Goal: Task Accomplishment & Management: Use online tool/utility

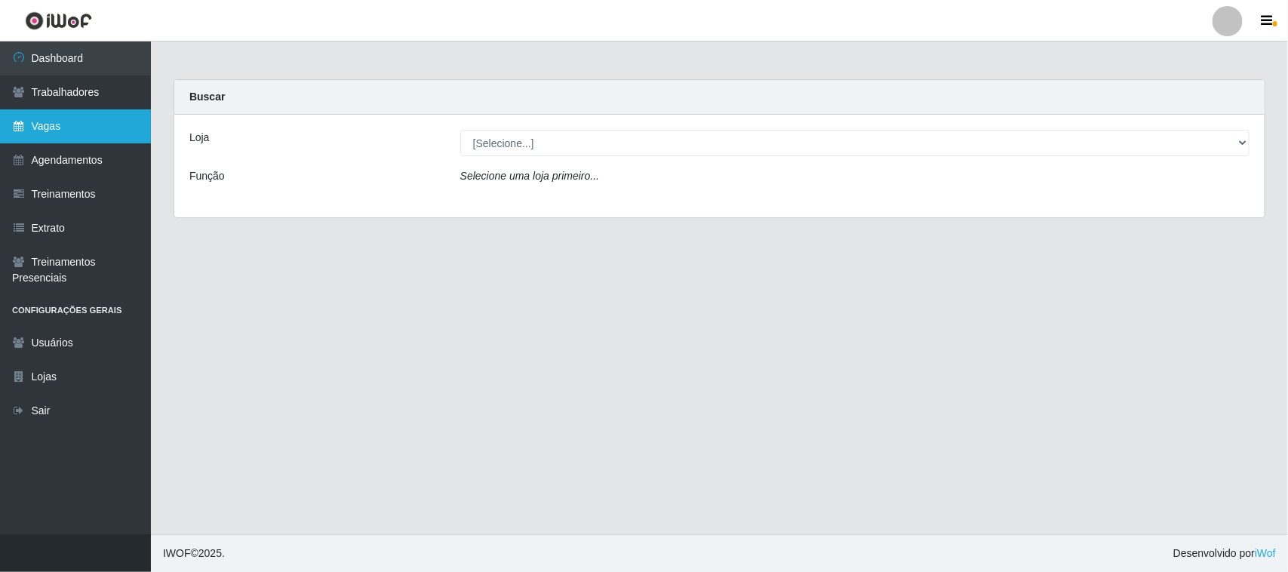
click at [137, 121] on link "Vagas" at bounding box center [75, 126] width 151 height 34
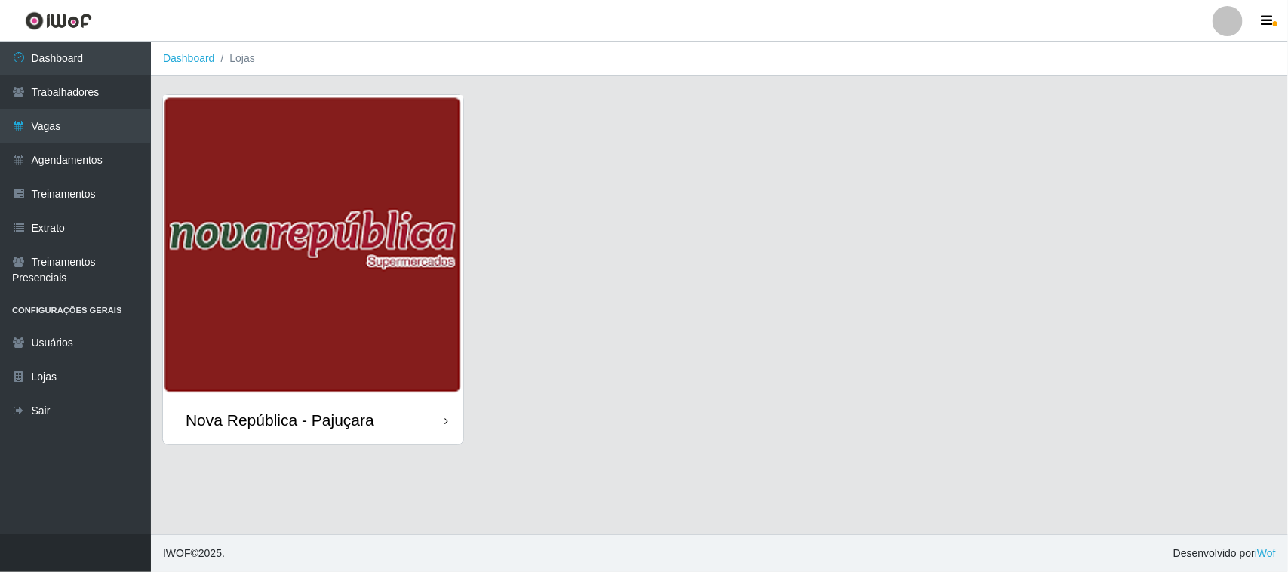
click at [212, 153] on img at bounding box center [313, 245] width 300 height 300
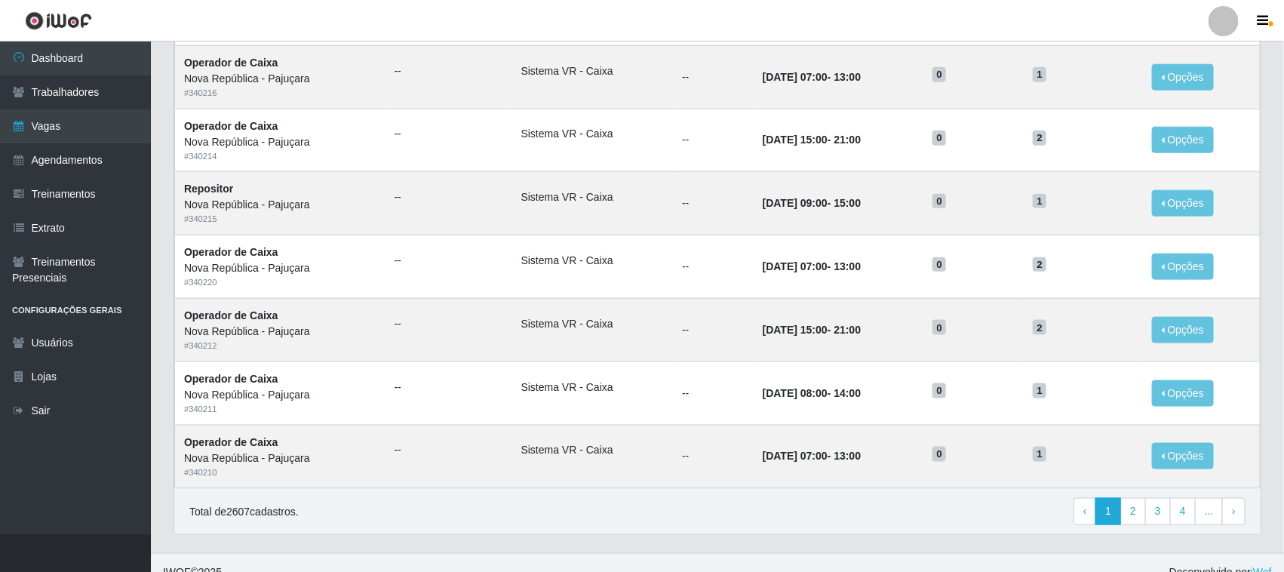
scroll to position [710, 0]
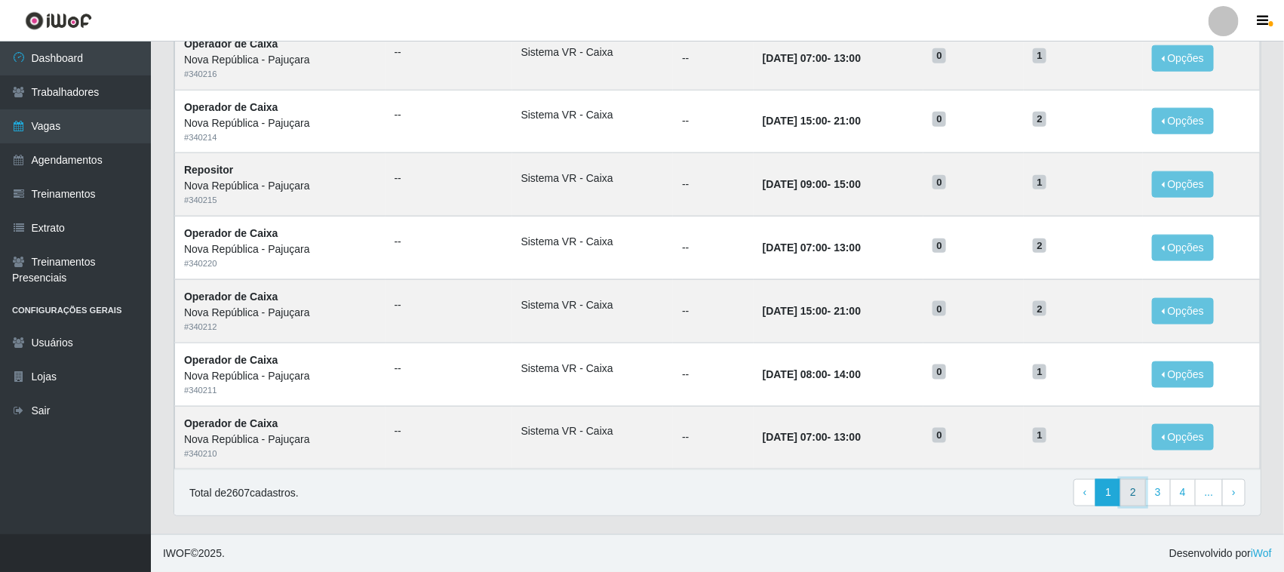
click at [1128, 493] on link "2" at bounding box center [1134, 492] width 26 height 27
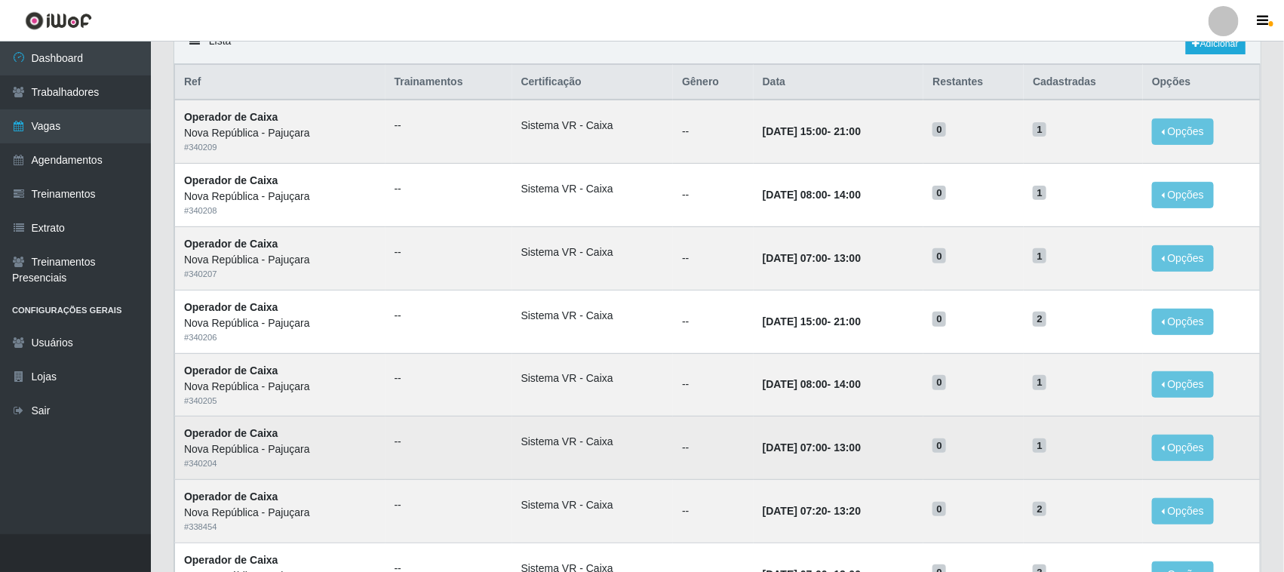
scroll to position [94, 0]
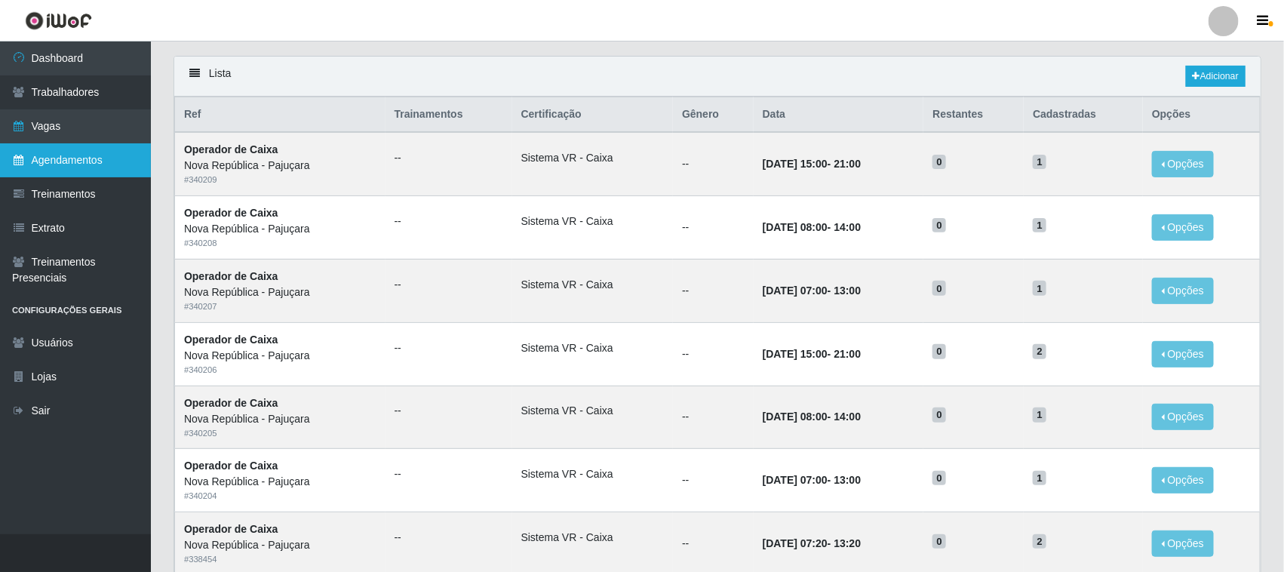
click at [93, 162] on link "Agendamentos" at bounding box center [75, 160] width 151 height 34
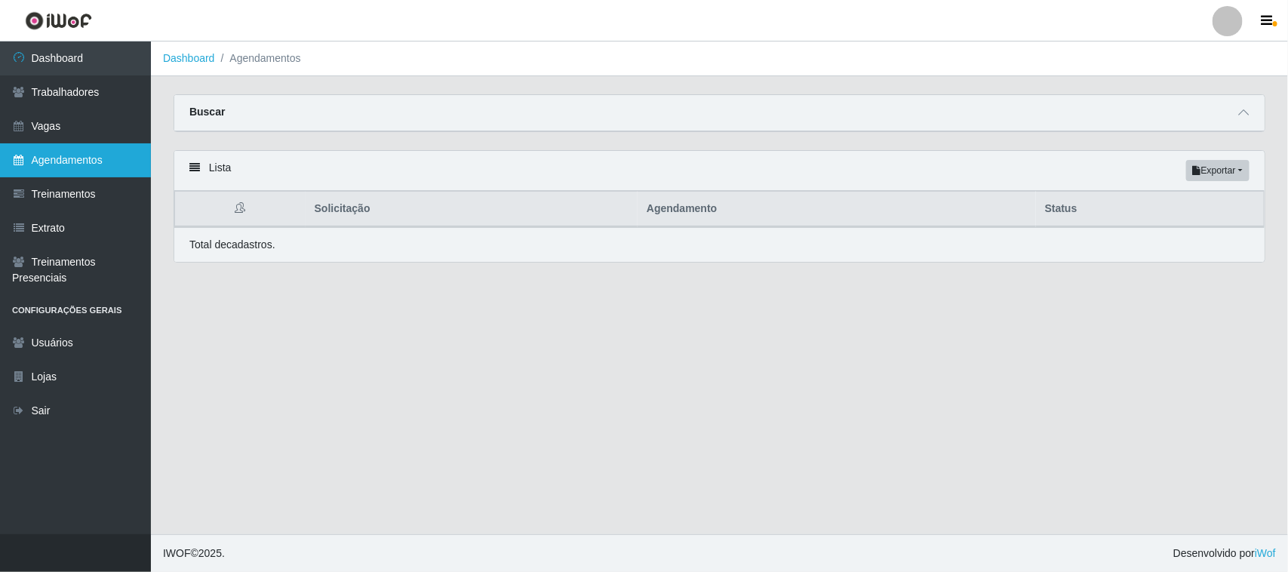
click at [121, 167] on link "Agendamentos" at bounding box center [75, 160] width 151 height 34
click at [1232, 163] on button "Exportar" at bounding box center [1217, 170] width 63 height 21
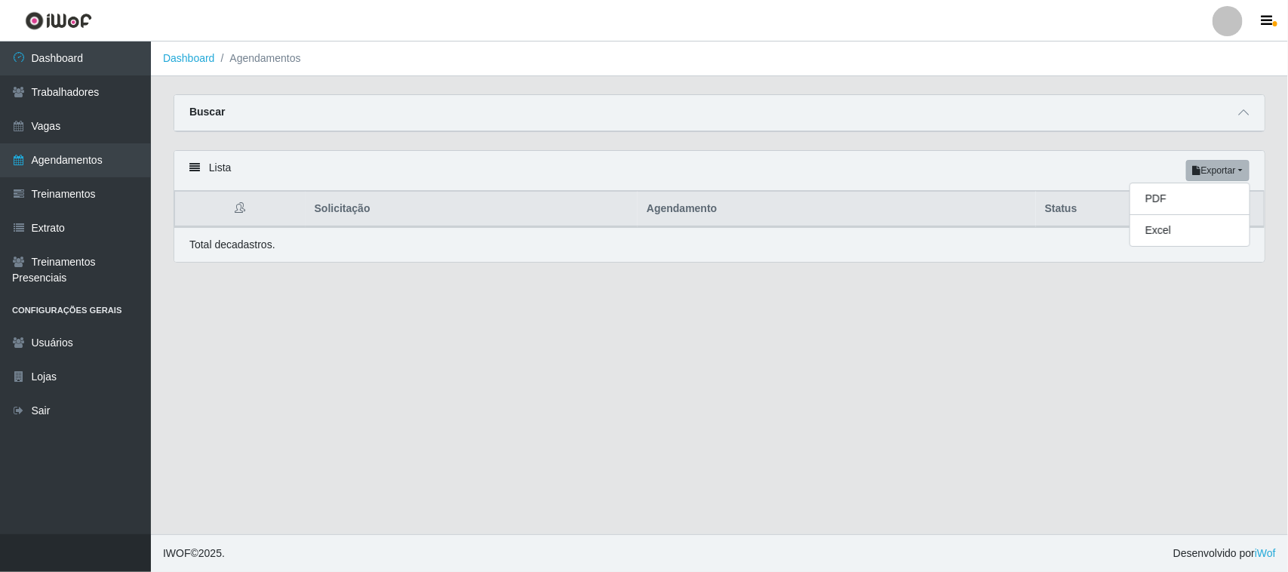
click at [996, 355] on main "Dashboard Agendamentos Carregando... Buscar Início em Término em Status [Seleci…" at bounding box center [719, 288] width 1137 height 493
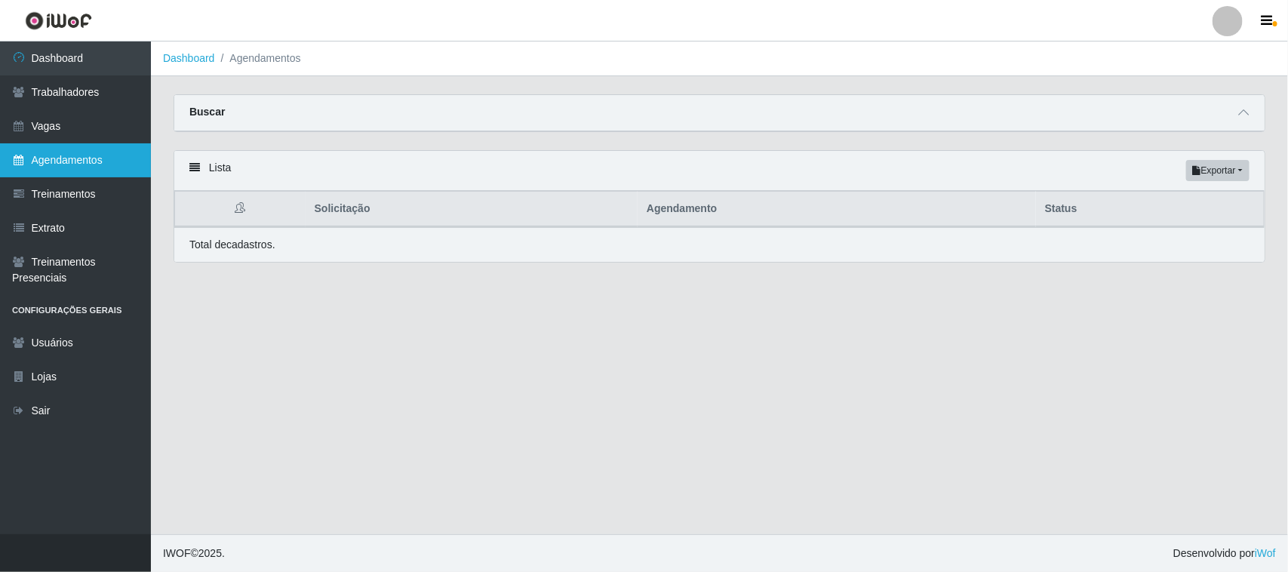
click at [44, 151] on link "Agendamentos" at bounding box center [75, 160] width 151 height 34
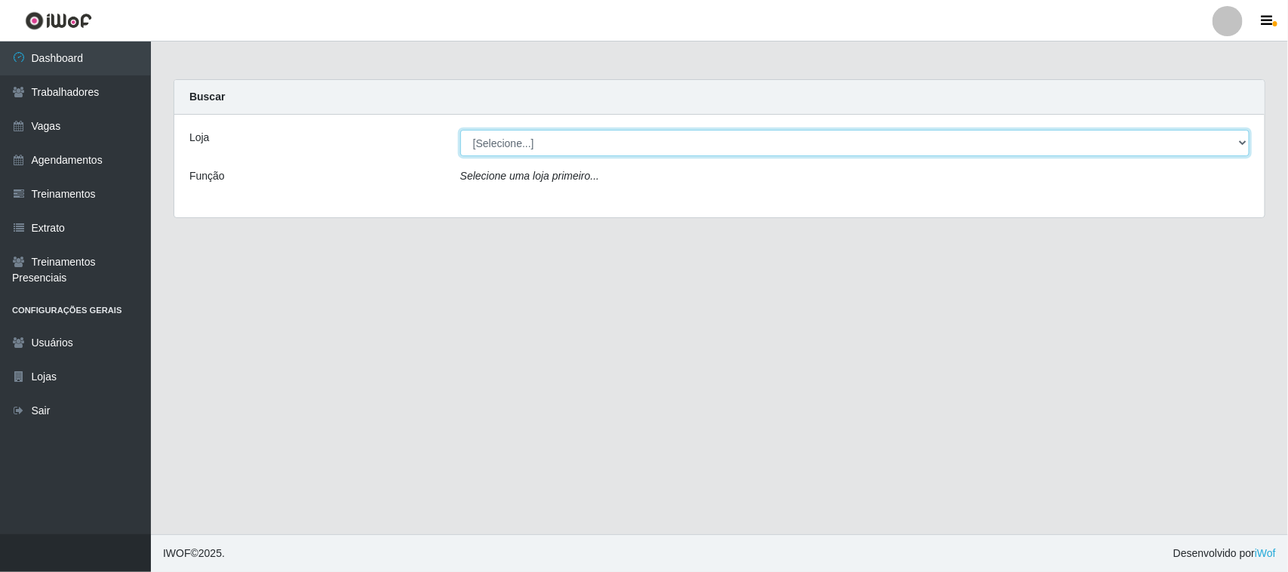
click at [596, 134] on select "[Selecione...] Nova República - Pajuçara" at bounding box center [854, 143] width 789 height 26
drag, startPoint x: 606, startPoint y: 136, endPoint x: 616, endPoint y: 198, distance: 62.7
click at [616, 198] on div "Loja [Selecione...] Nova República - Pajuçara Função Selecione uma loja primeir…" at bounding box center [719, 166] width 1090 height 103
select select "65"
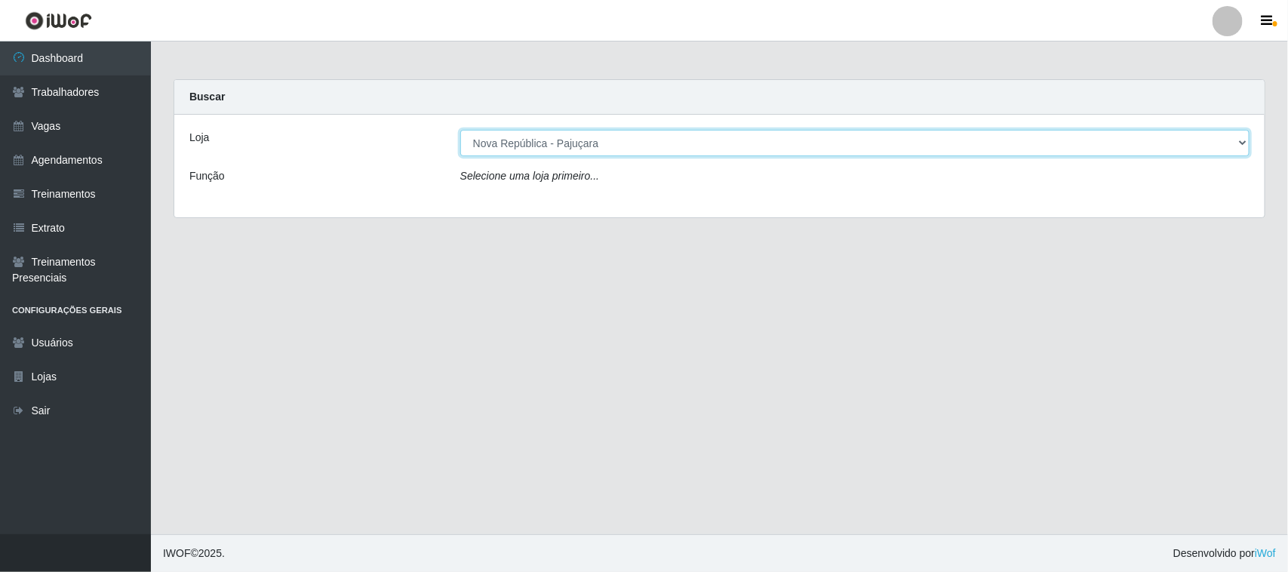
click at [460, 130] on select "[Selecione...] Nova República - Pajuçara" at bounding box center [854, 143] width 789 height 26
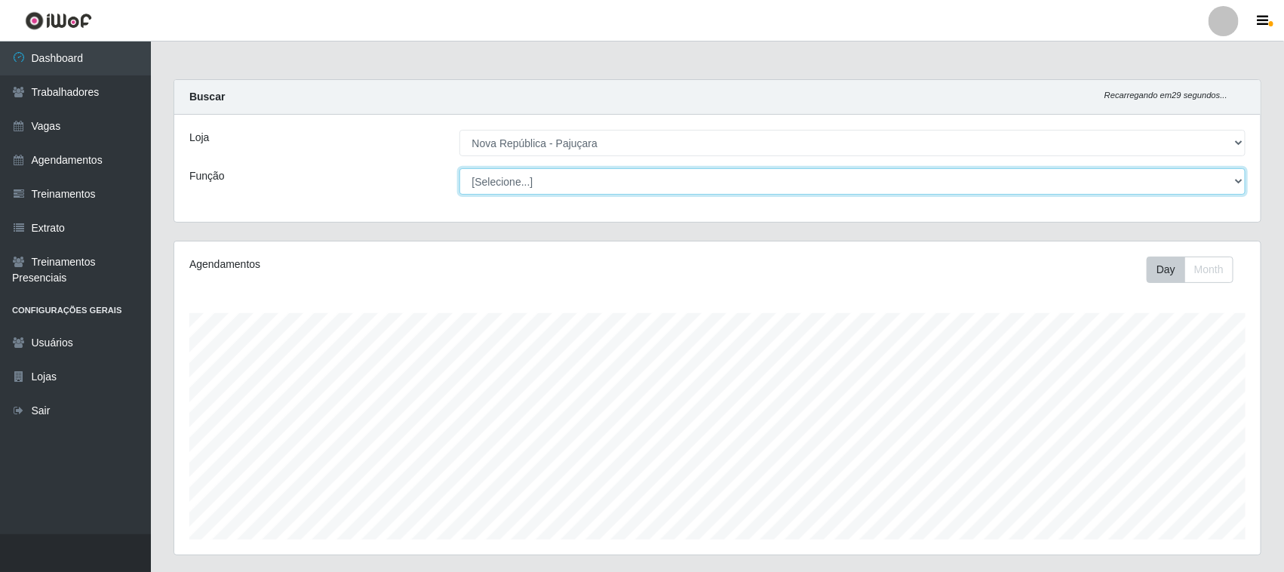
click at [613, 171] on select "[Selecione...] Balconista Operador de Caixa Repositor" at bounding box center [853, 181] width 787 height 26
click at [1226, 183] on select "[Selecione...] Balconista Operador de Caixa Repositor" at bounding box center [853, 181] width 787 height 26
select select "22"
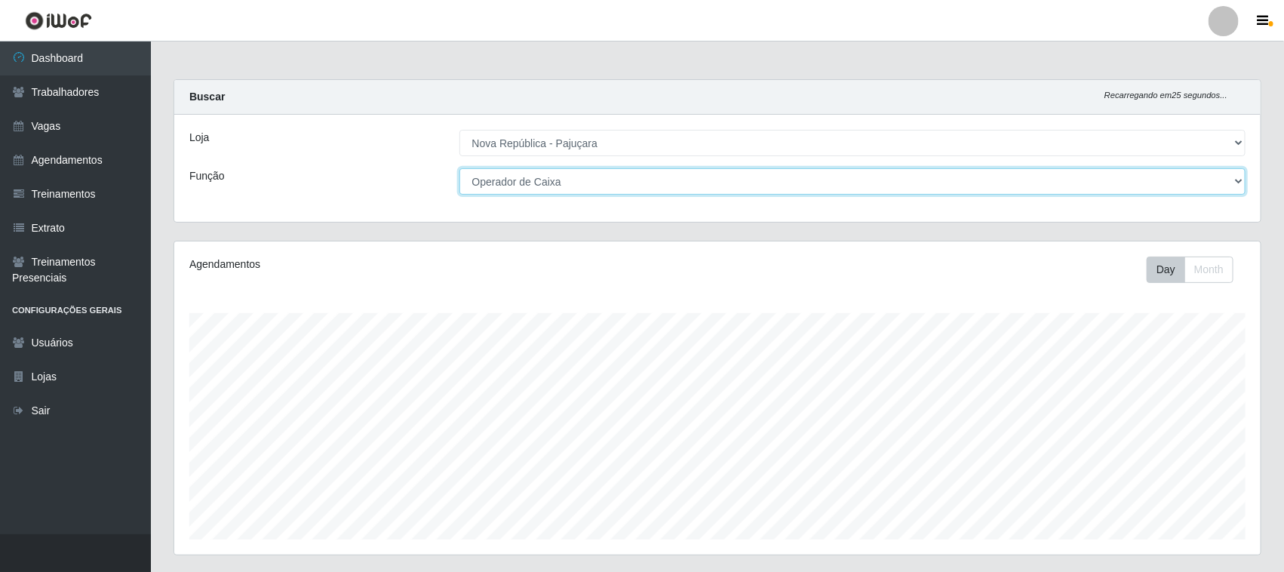
click at [460, 168] on select "[Selecione...] Balconista Operador de Caixa Repositor" at bounding box center [853, 181] width 787 height 26
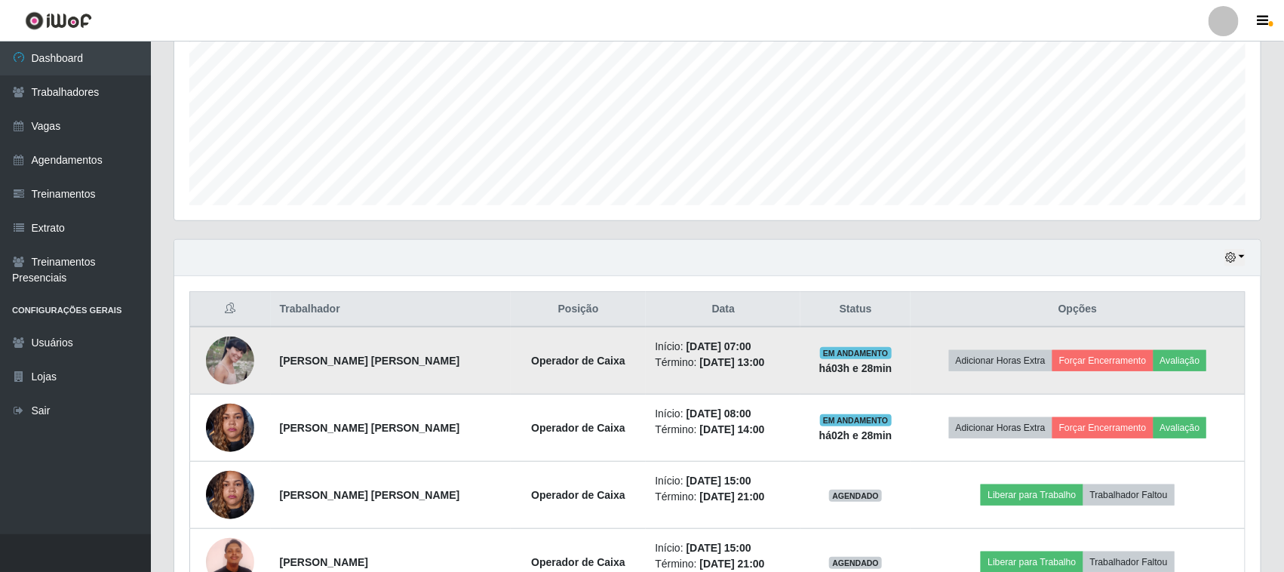
scroll to position [377, 0]
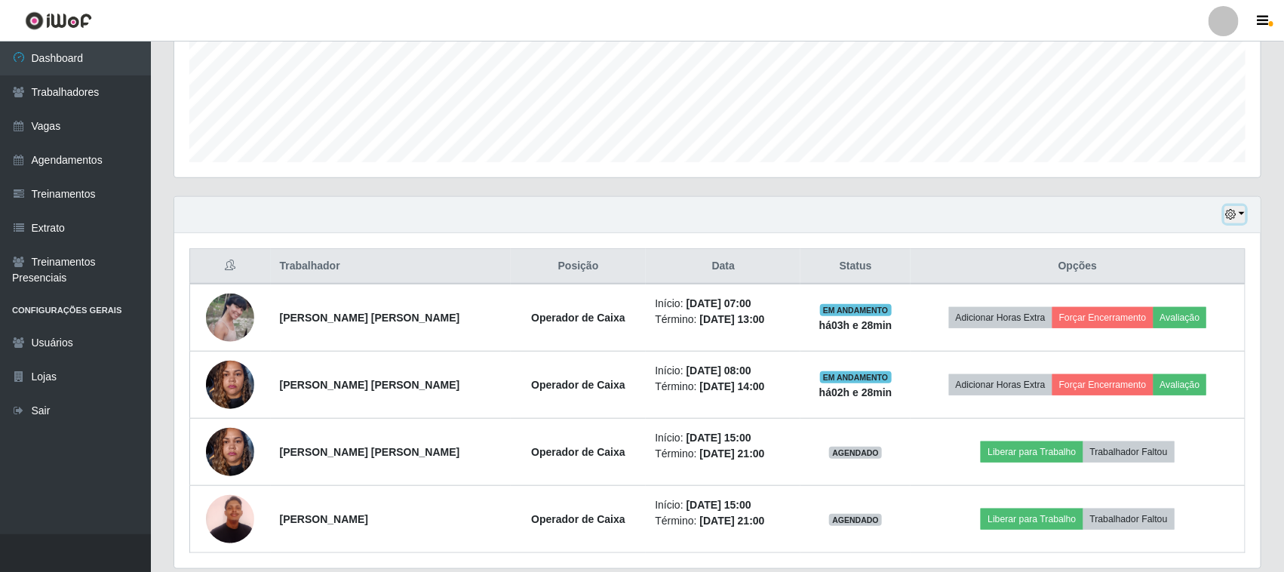
click at [1236, 210] on icon "button" at bounding box center [1231, 214] width 11 height 11
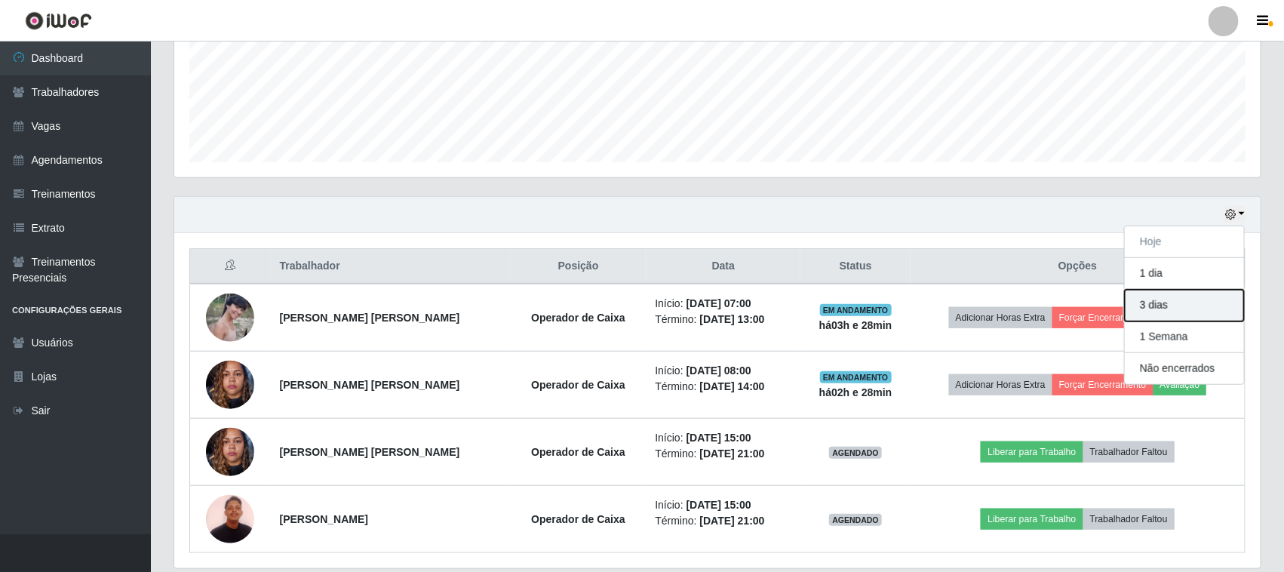
click at [1195, 300] on button "3 dias" at bounding box center [1184, 306] width 119 height 32
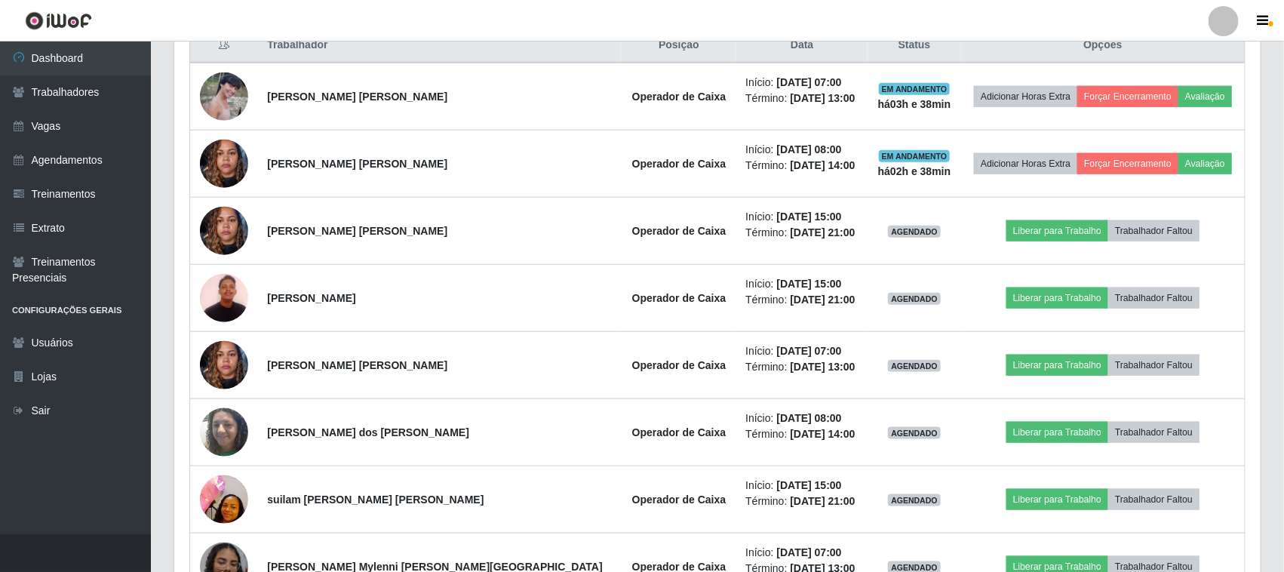
scroll to position [417, 0]
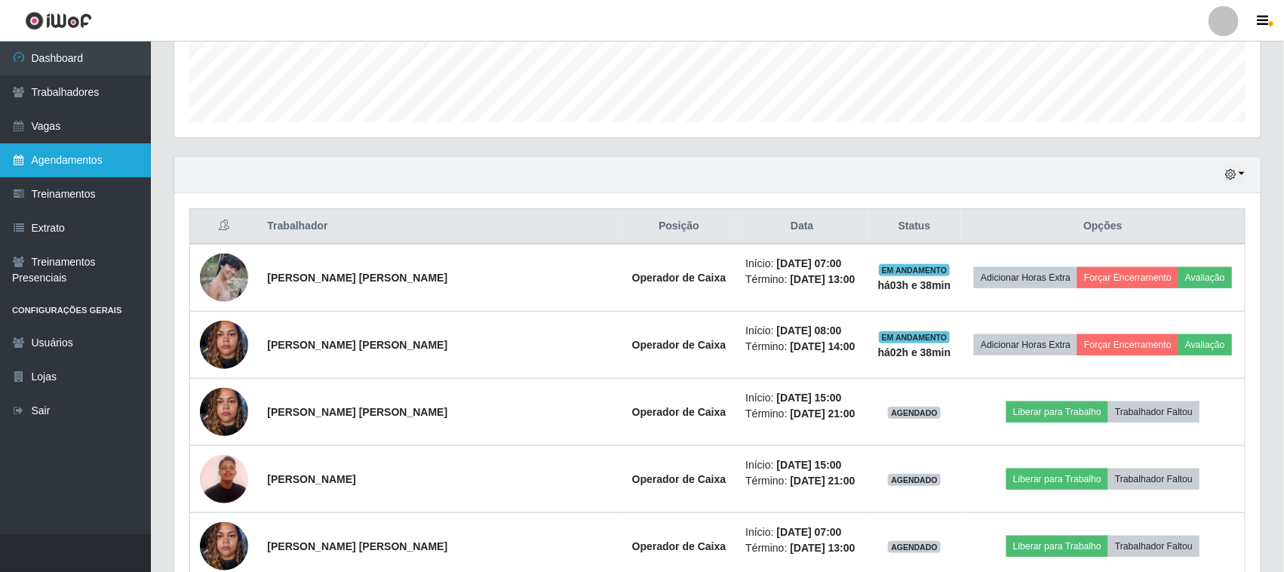
click at [13, 149] on link "Agendamentos" at bounding box center [75, 160] width 151 height 34
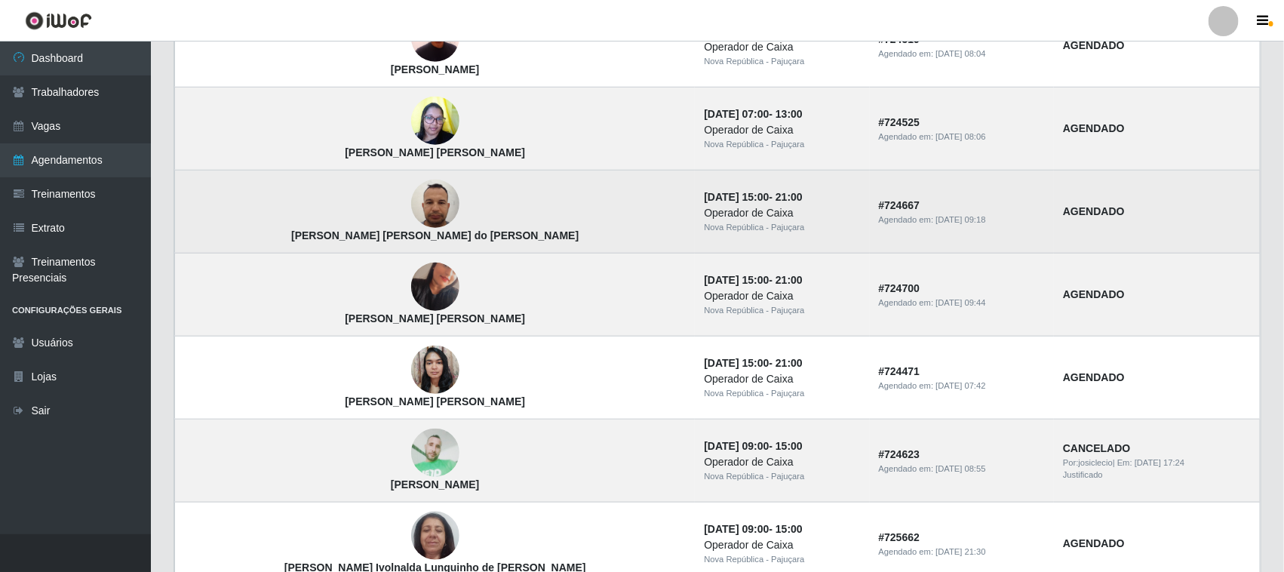
scroll to position [1006, 0]
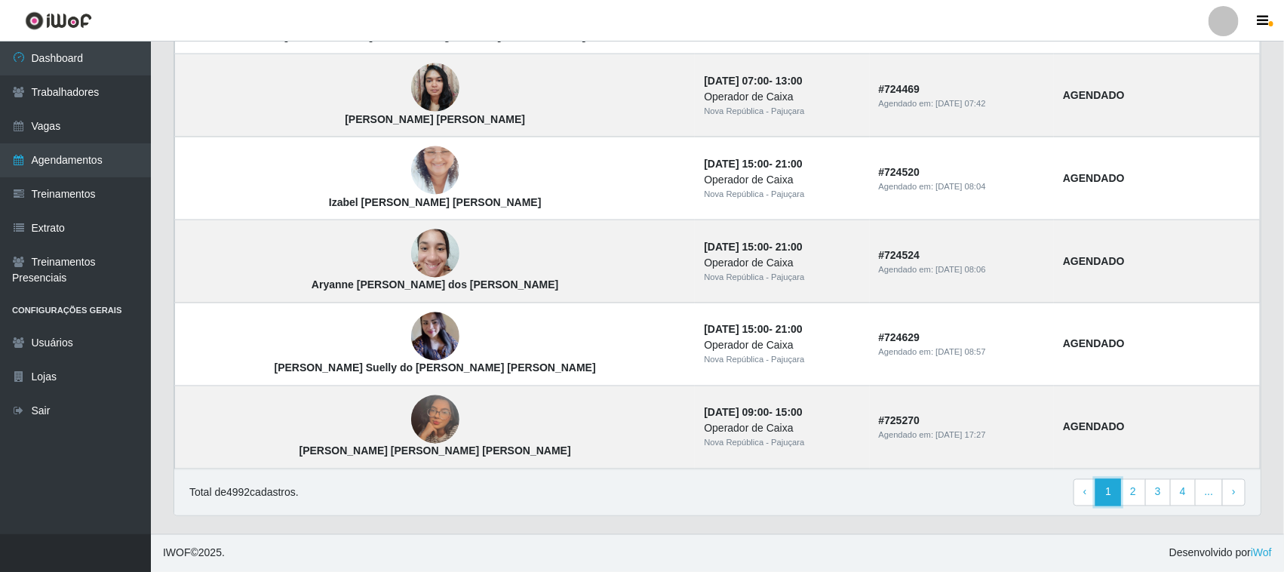
click at [1118, 483] on link "1" at bounding box center [1109, 492] width 26 height 27
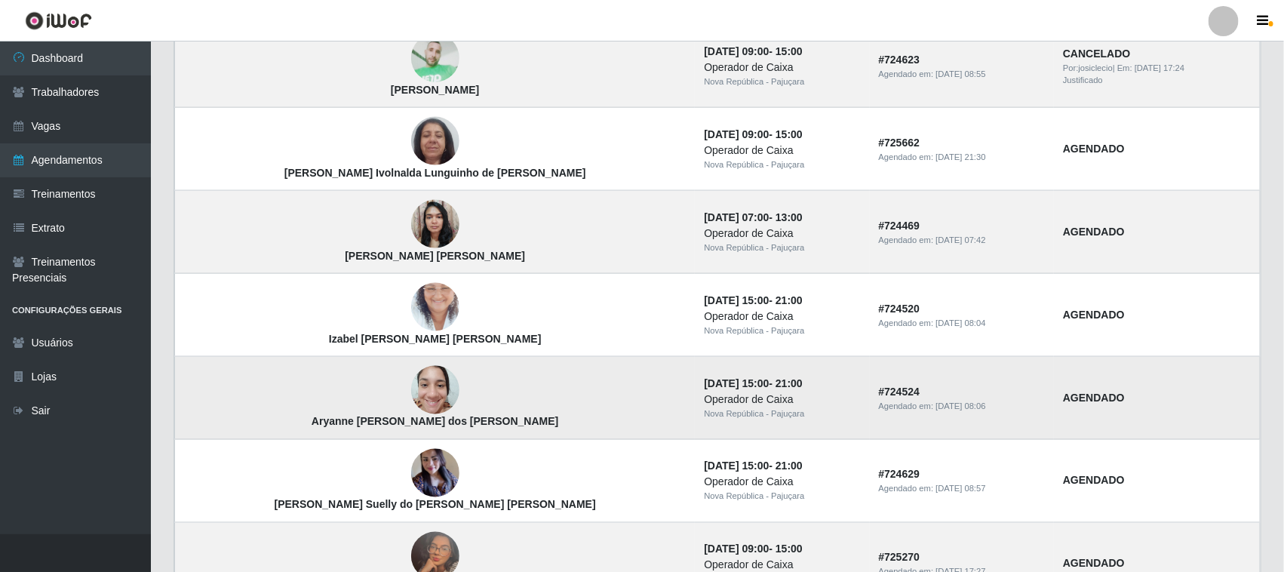
scroll to position [1006, 0]
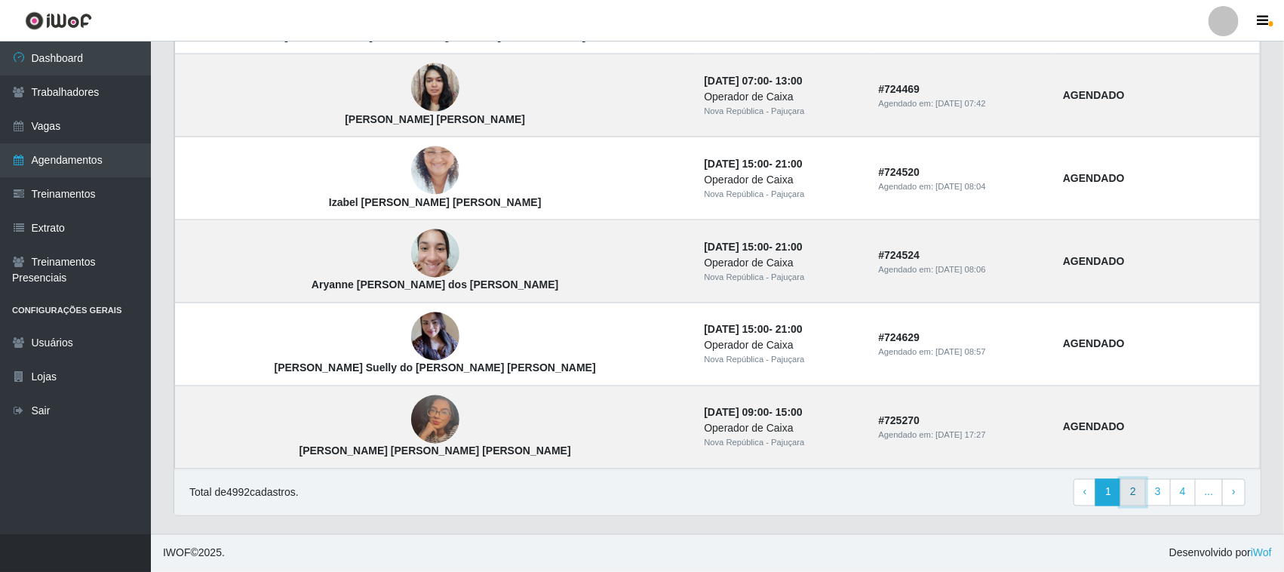
click at [1129, 494] on link "2" at bounding box center [1134, 492] width 26 height 27
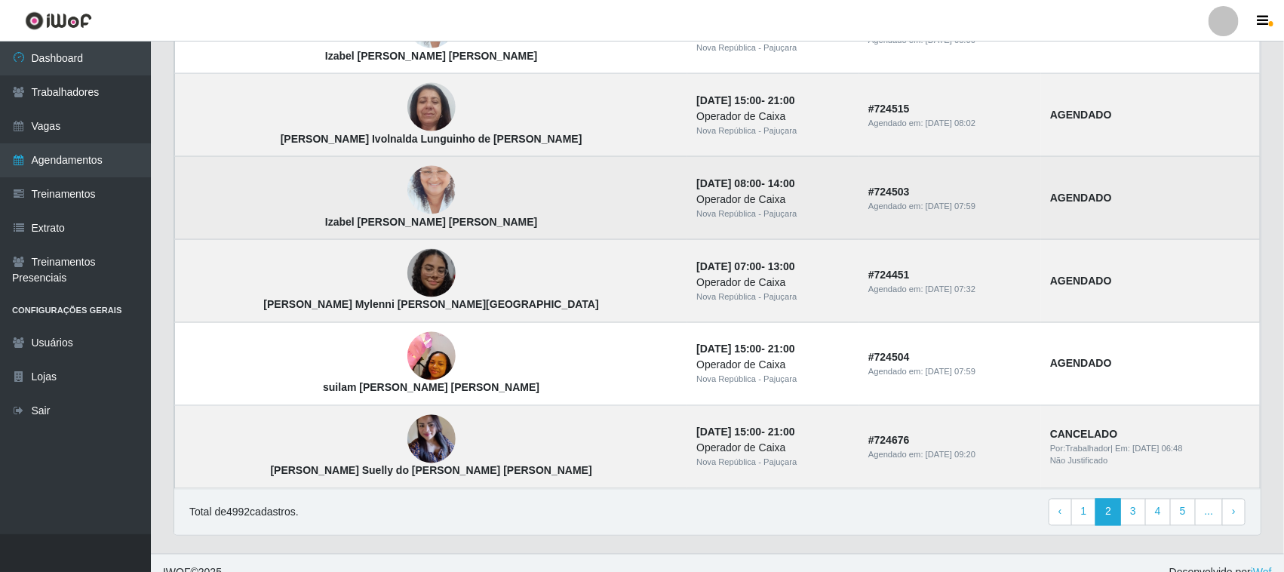
scroll to position [1006, 0]
